Goal: Task Accomplishment & Management: Manage account settings

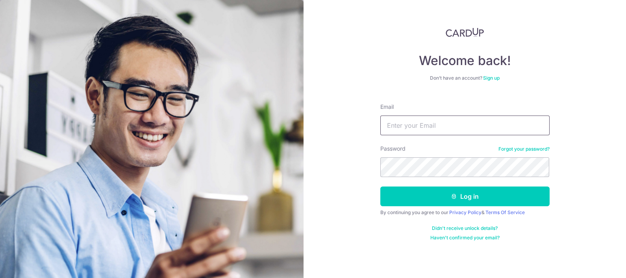
click at [431, 134] on input "Email" at bounding box center [465, 125] width 169 height 20
type input "[EMAIL_ADDRESS][DOMAIN_NAME]"
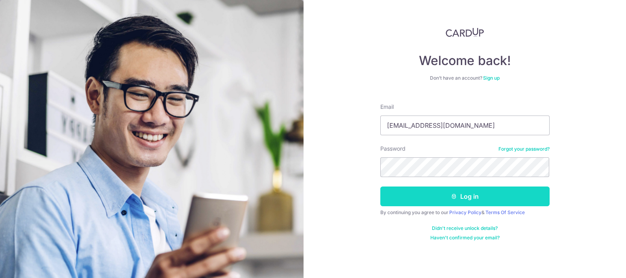
click at [442, 203] on button "Log in" at bounding box center [465, 196] width 169 height 20
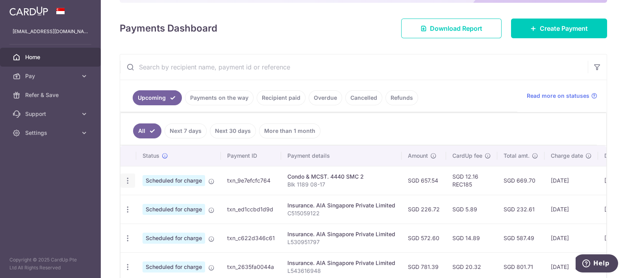
click at [124, 179] on icon "button" at bounding box center [128, 180] width 8 height 8
click at [168, 203] on span "Update payment" at bounding box center [170, 201] width 54 height 9
radio input "true"
type input "657.54"
type input "16/10/2025"
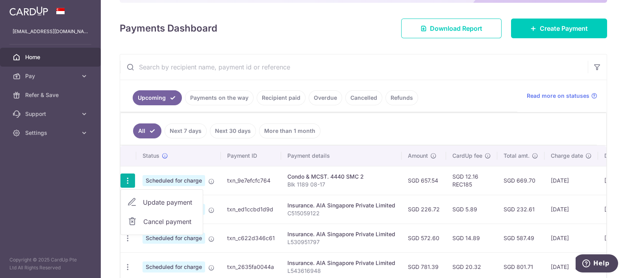
type input "Blk 1189 08-17"
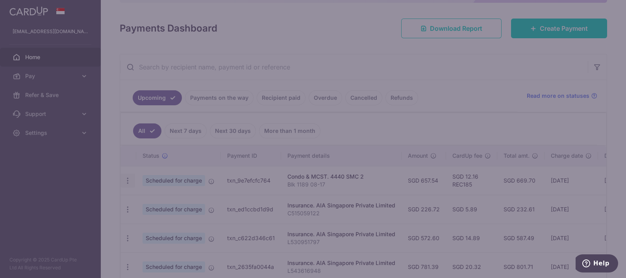
type input "REC185"
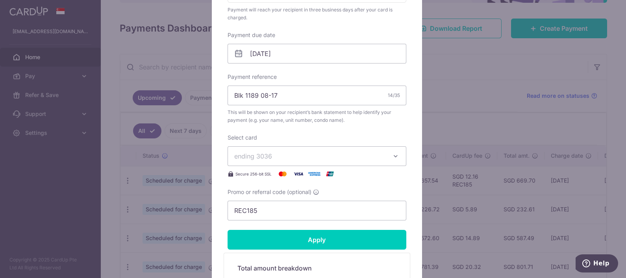
scroll to position [197, 0]
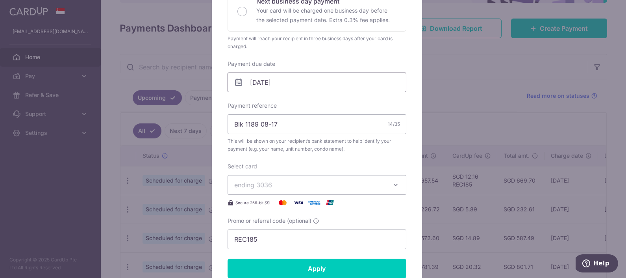
click at [281, 81] on input "16/10/2025" at bounding box center [317, 82] width 179 height 20
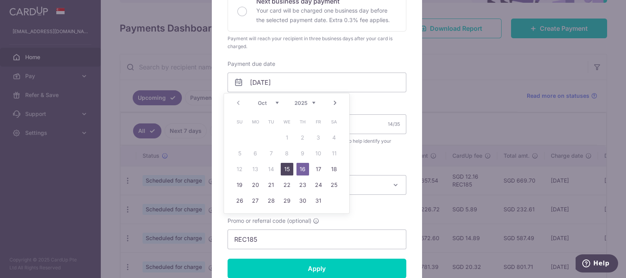
click at [288, 173] on link "15" at bounding box center [287, 169] width 13 height 13
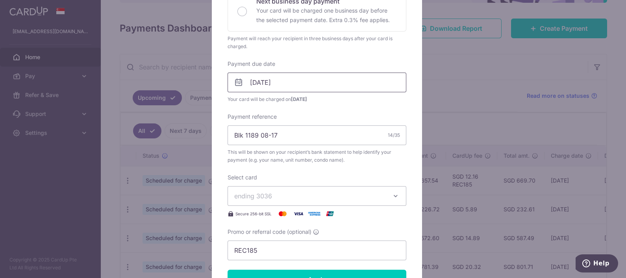
click at [312, 85] on input "15/10/2025" at bounding box center [317, 82] width 179 height 20
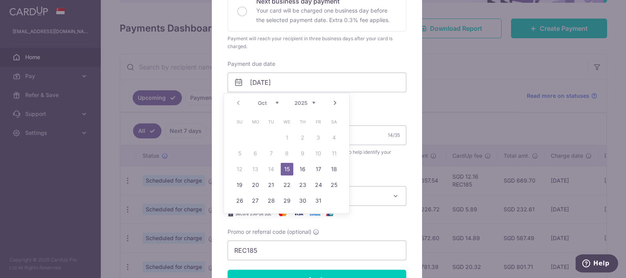
click at [248, 186] on td "20" at bounding box center [256, 185] width 16 height 16
type input "[DATE]"
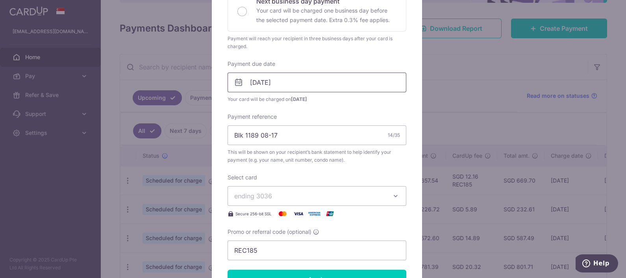
click at [290, 82] on input "[DATE]" at bounding box center [317, 82] width 179 height 20
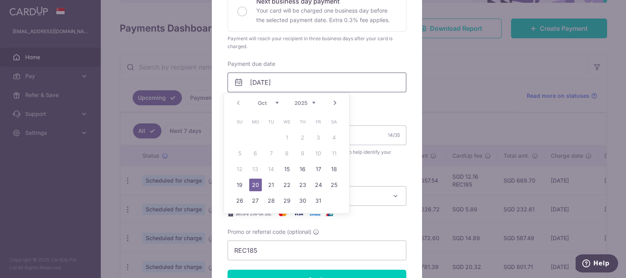
click at [290, 82] on input "[DATE]" at bounding box center [317, 82] width 179 height 20
click at [378, 110] on div "Enter payment amount 657.54 657.54 SGD To change the payment amount, please can…" at bounding box center [317, 76] width 179 height 368
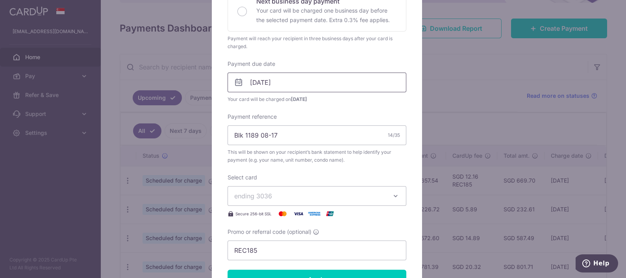
click at [329, 81] on input "[DATE]" at bounding box center [317, 82] width 179 height 20
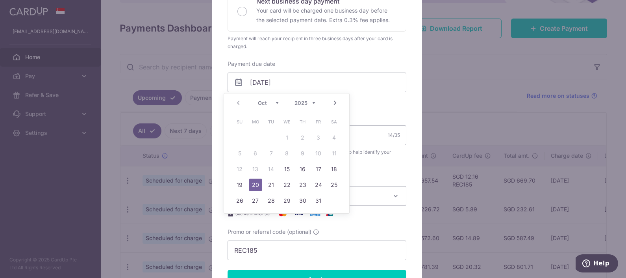
click at [252, 184] on link "20" at bounding box center [255, 184] width 13 height 13
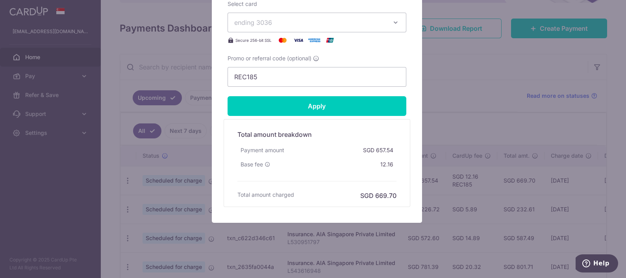
scroll to position [371, 0]
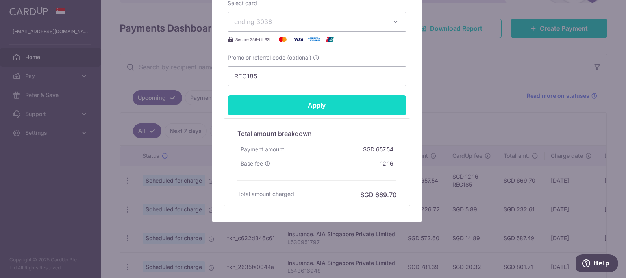
click at [335, 106] on input "Apply" at bounding box center [317, 105] width 179 height 20
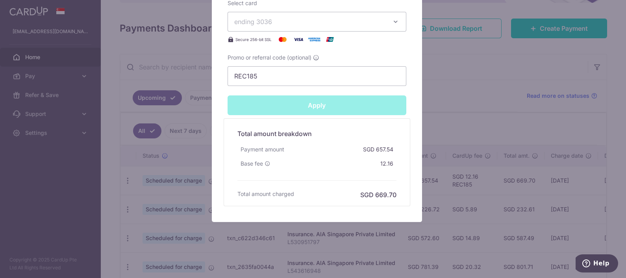
type input "Successfully Applied"
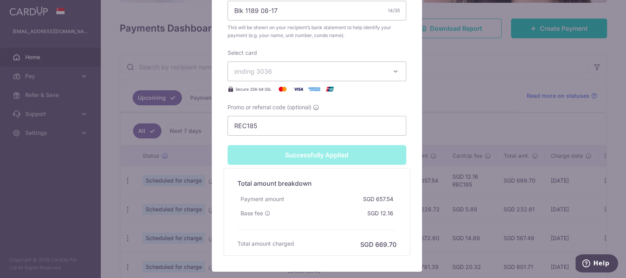
click at [372, 90] on div "Secure 256-bit SSL" at bounding box center [317, 88] width 179 height 9
click at [377, 74] on span "ending 3036" at bounding box center [309, 71] width 151 height 9
click at [335, 76] on button "ending 3036" at bounding box center [317, 71] width 179 height 20
click at [481, 120] on div "Edit payment By clicking apply, you will make changes to all payments to 4440 S…" at bounding box center [313, 139] width 626 height 278
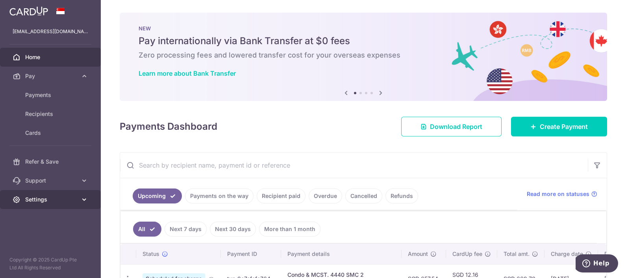
click at [67, 197] on span "Settings" at bounding box center [51, 199] width 52 height 8
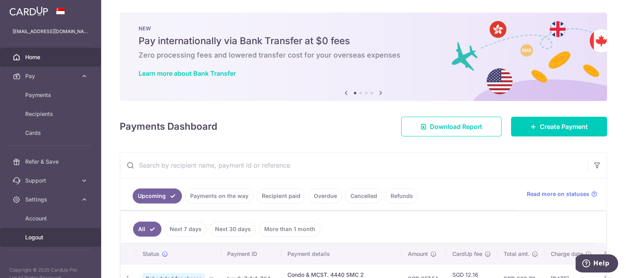
click at [39, 241] on link "Logout" at bounding box center [50, 237] width 101 height 19
